Goal: Transaction & Acquisition: Book appointment/travel/reservation

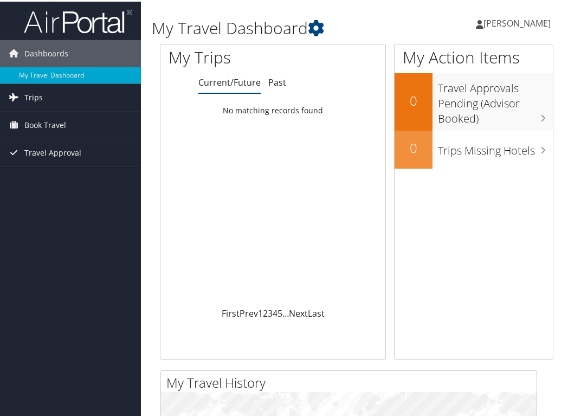
click at [36, 94] on span "Trips" at bounding box center [33, 95] width 18 height 27
click at [37, 170] on span "Book Travel" at bounding box center [45, 172] width 42 height 27
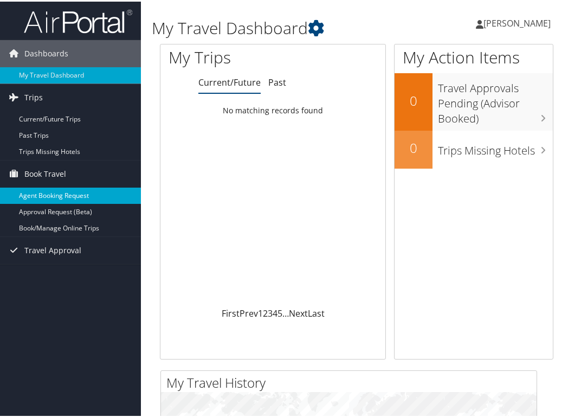
click at [42, 196] on link "Agent Booking Request" at bounding box center [70, 194] width 141 height 16
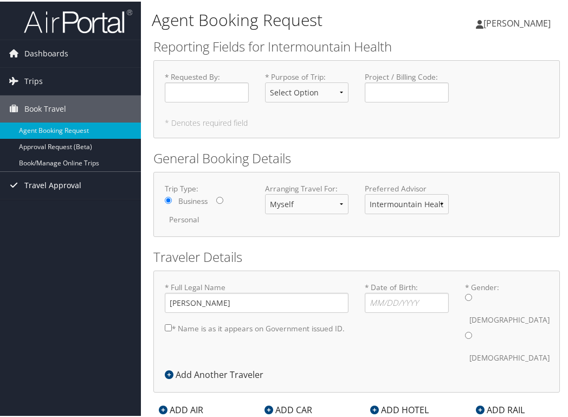
click at [28, 183] on span "Travel Approval" at bounding box center [52, 183] width 57 height 27
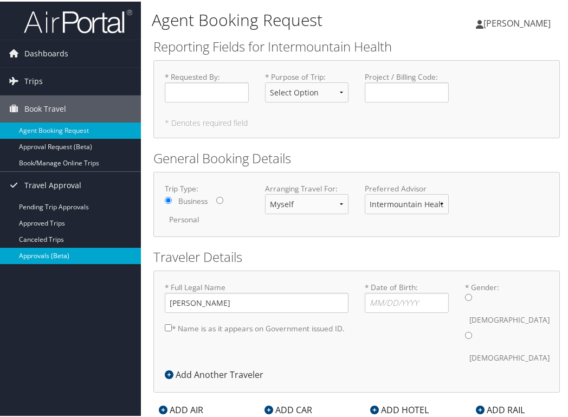
click at [34, 257] on link "Approvals (Beta)" at bounding box center [70, 254] width 141 height 16
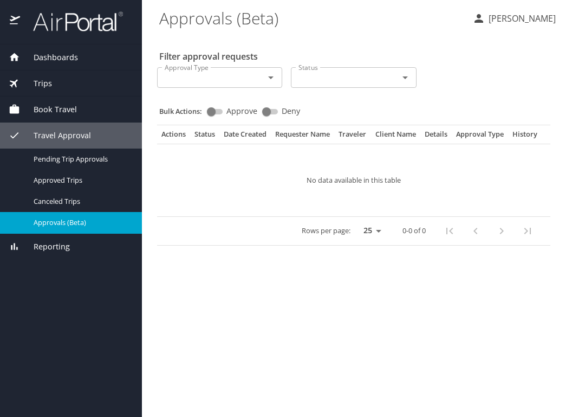
click at [48, 55] on span "Dashboards" at bounding box center [49, 57] width 58 height 12
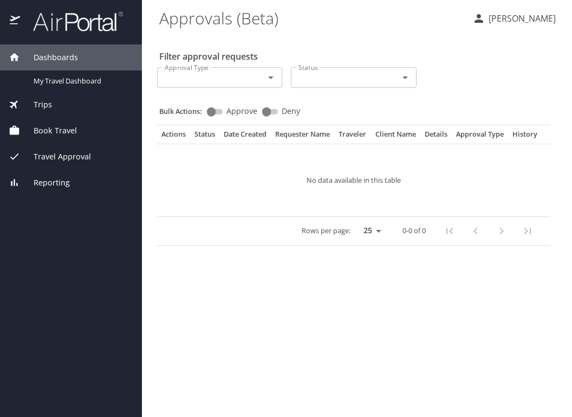
click at [48, 55] on span "Dashboards" at bounding box center [49, 57] width 58 height 12
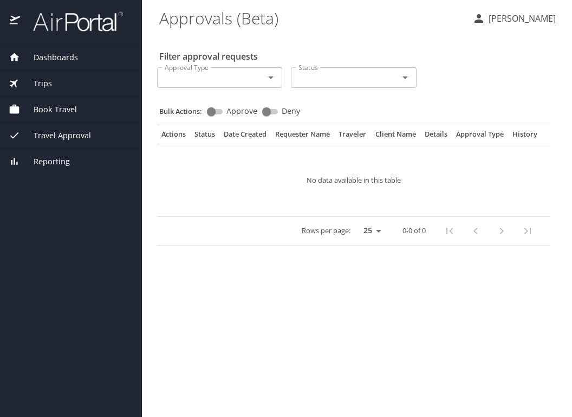
click at [48, 55] on span "Dashboards" at bounding box center [49, 57] width 58 height 12
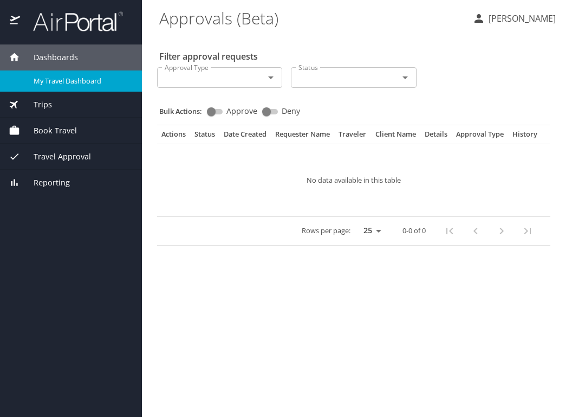
click at [42, 76] on span "My Travel Dashboard" at bounding box center [81, 81] width 95 height 10
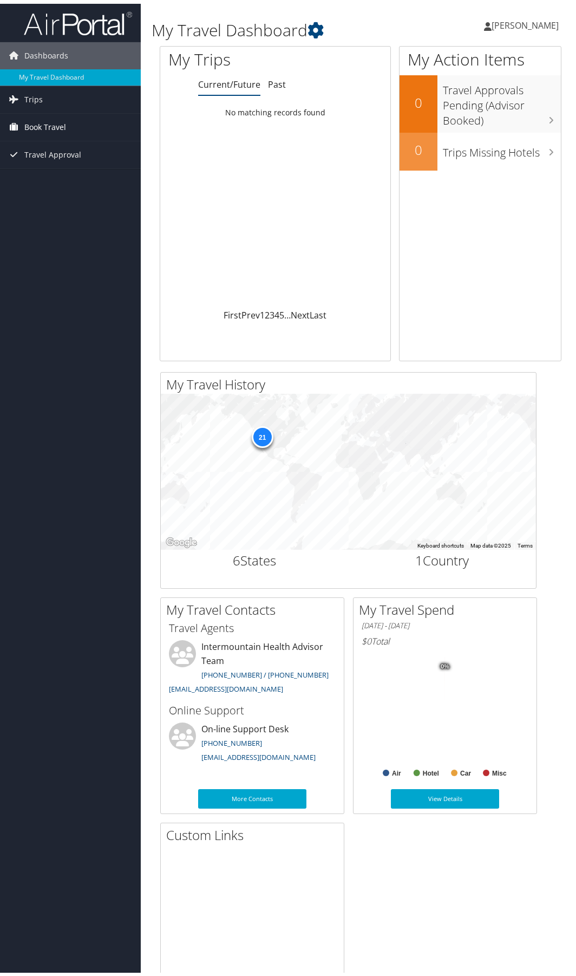
click at [49, 119] on span "Book Travel" at bounding box center [45, 123] width 42 height 27
click at [281, 86] on link "Past" at bounding box center [277, 81] width 18 height 12
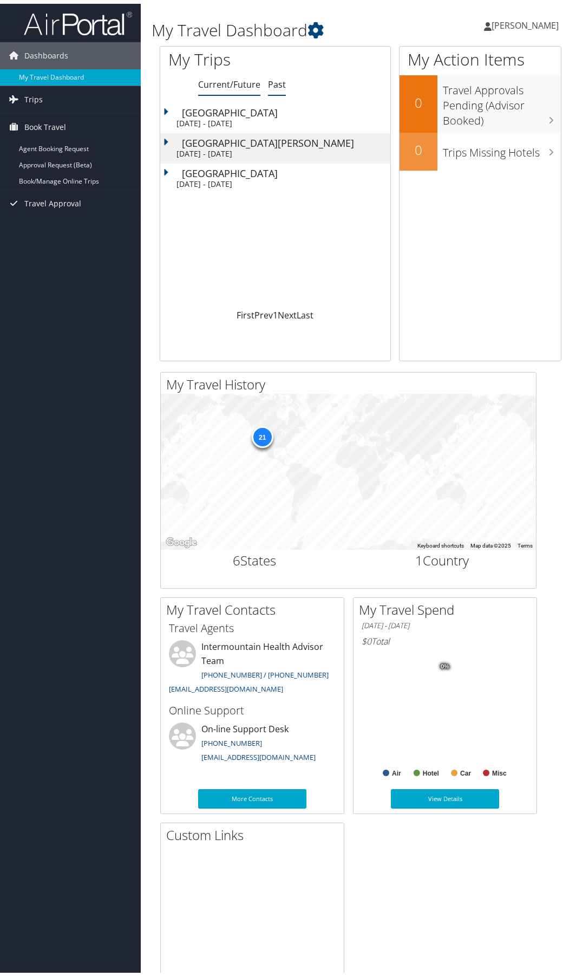
click at [235, 80] on link "Current/Future" at bounding box center [229, 81] width 62 height 12
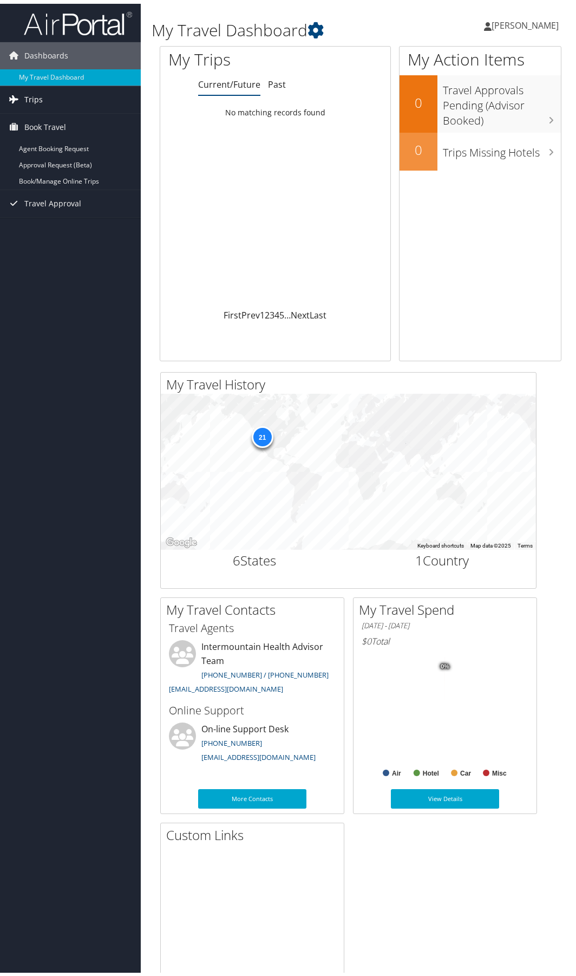
click at [38, 95] on span "Trips" at bounding box center [33, 95] width 18 height 27
click at [40, 172] on span "Book Travel" at bounding box center [45, 172] width 42 height 27
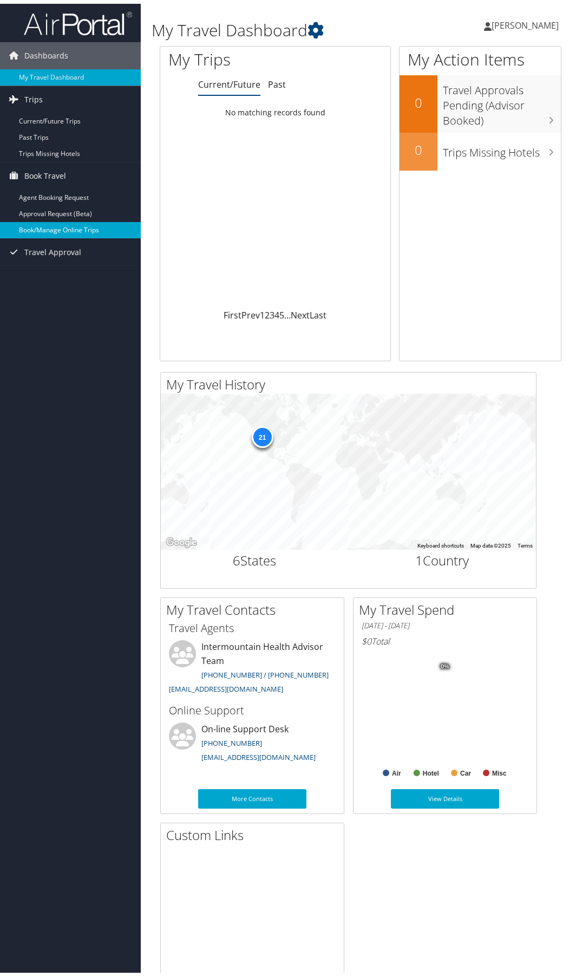
click at [38, 219] on link "Book/Manage Online Trips" at bounding box center [70, 226] width 141 height 16
click at [271, 80] on link "Past" at bounding box center [277, 81] width 18 height 12
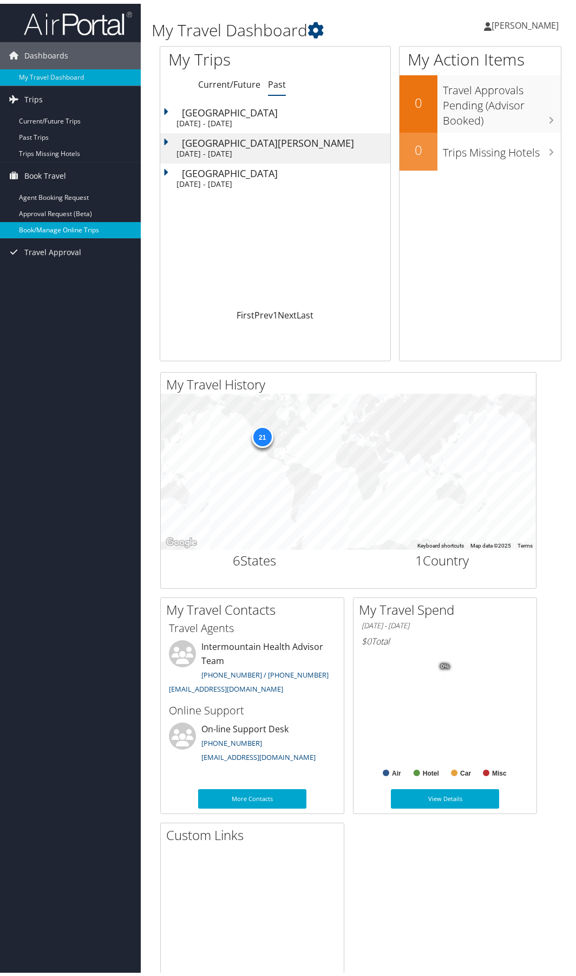
click at [23, 222] on link "Book/Manage Online Trips" at bounding box center [70, 226] width 141 height 16
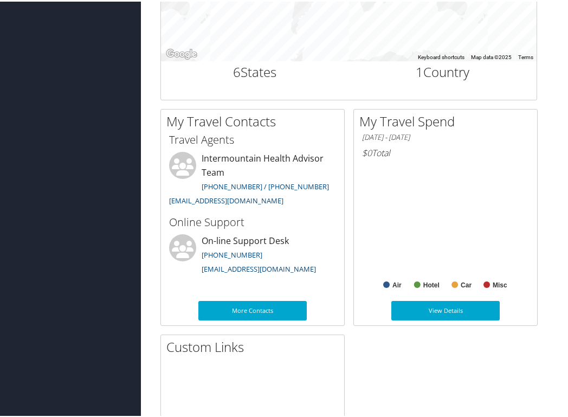
scroll to position [487, 0]
